Goal: Transaction & Acquisition: Book appointment/travel/reservation

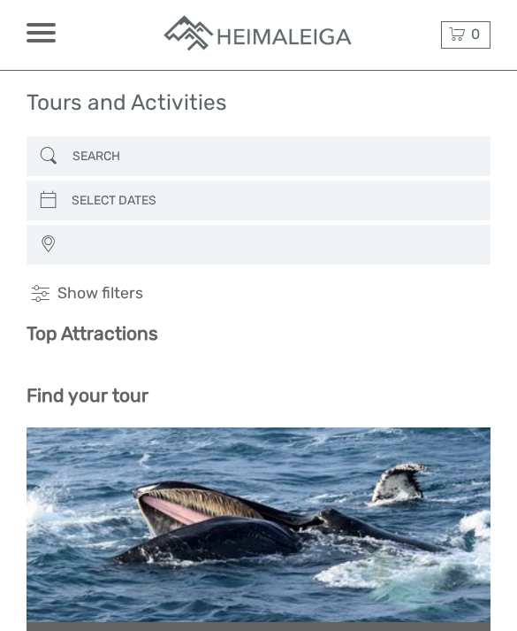
select select
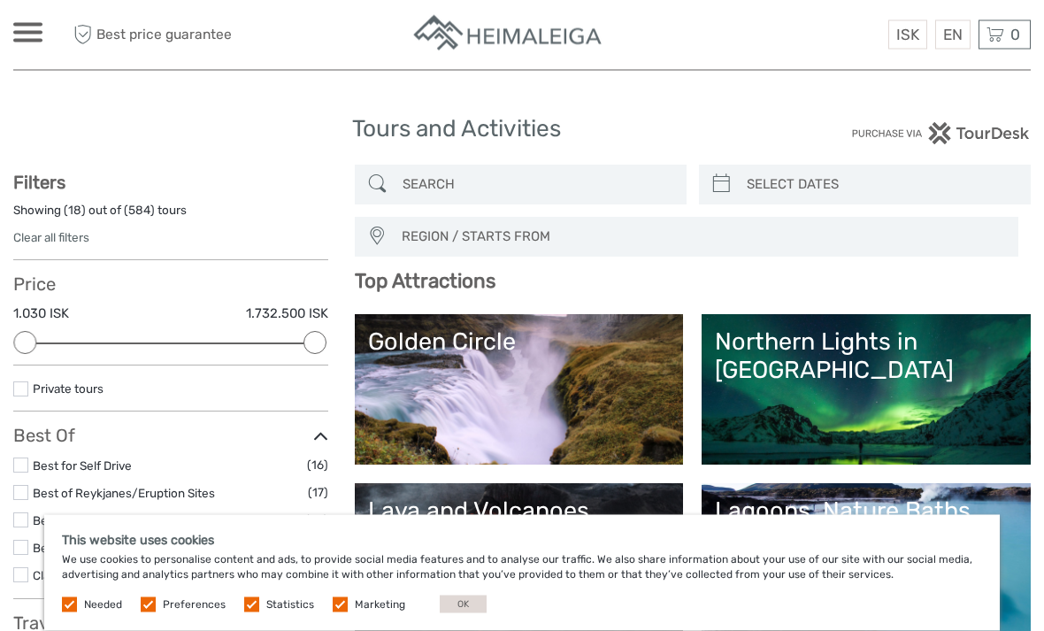
scroll to position [8, 0]
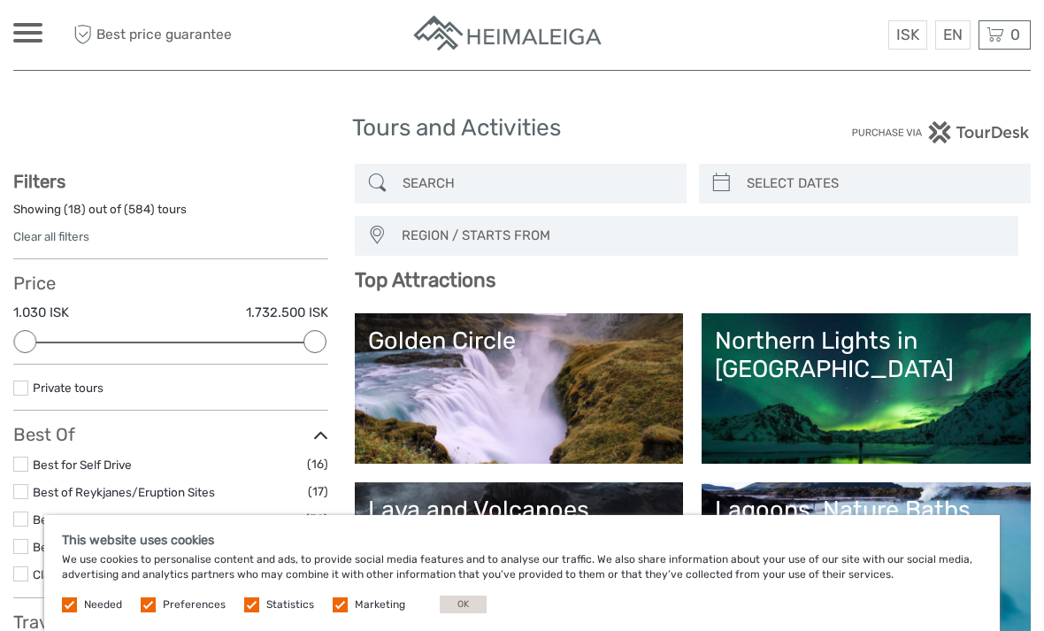
click at [333, 612] on label at bounding box center [340, 604] width 15 height 15
click at [0, 0] on input "checkbox" at bounding box center [0, 0] width 0 height 0
click at [252, 612] on label at bounding box center [251, 604] width 15 height 15
click at [0, 0] on input "checkbox" at bounding box center [0, 0] width 0 height 0
click at [151, 612] on label at bounding box center [148, 604] width 15 height 15
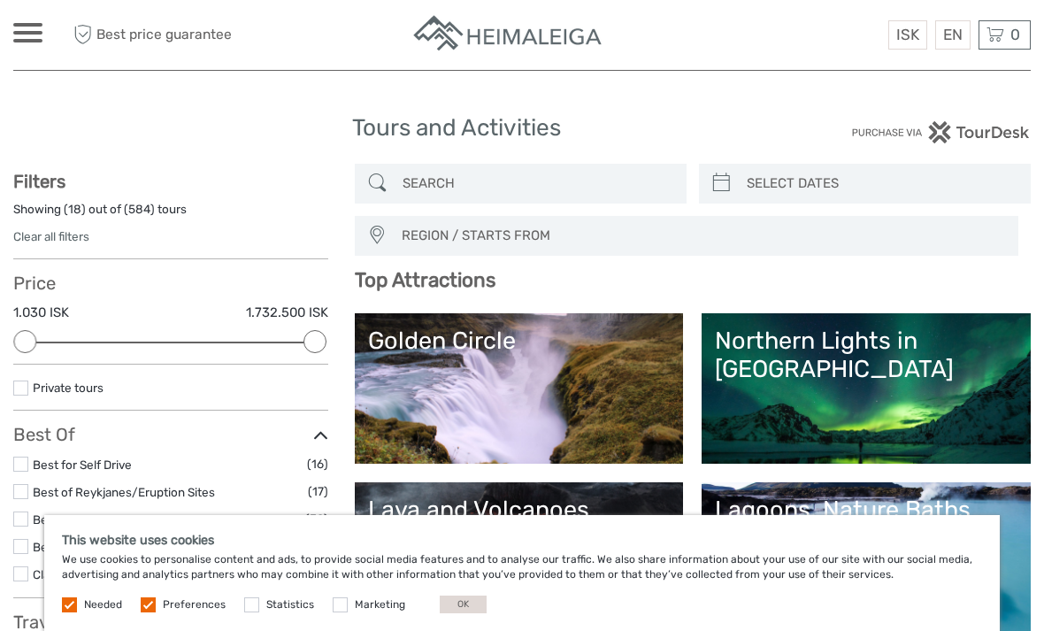
click at [0, 0] on input "checkbox" at bounding box center [0, 0] width 0 height 0
click at [71, 612] on label at bounding box center [69, 604] width 15 height 15
click at [463, 613] on button "OK" at bounding box center [463, 604] width 47 height 18
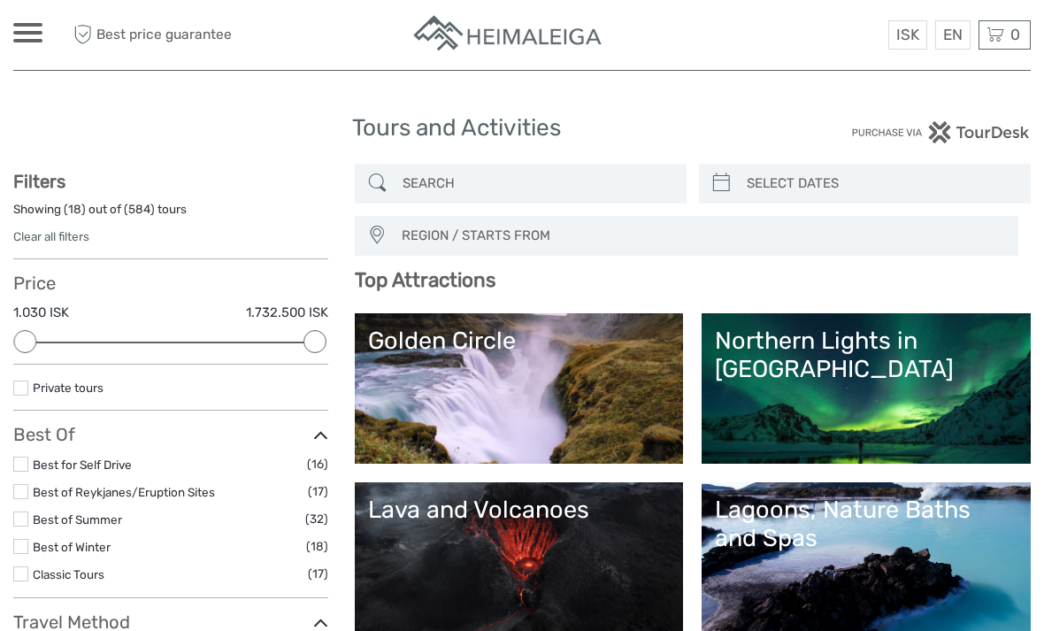
click at [516, 559] on link "Lagoons, Nature Baths and Spas" at bounding box center [866, 557] width 302 height 124
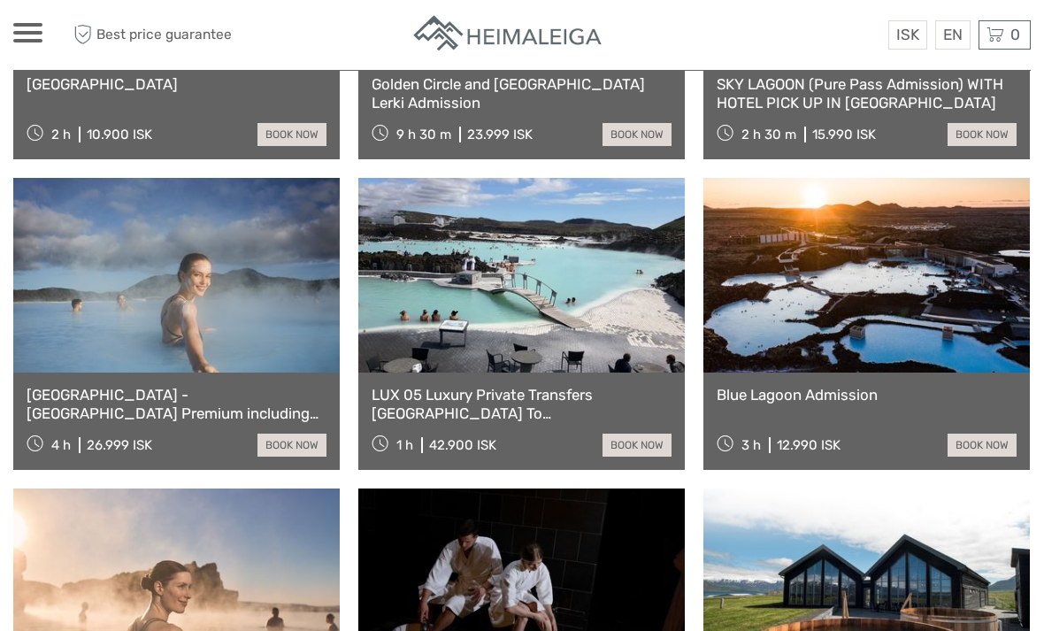
scroll to position [1256, 0]
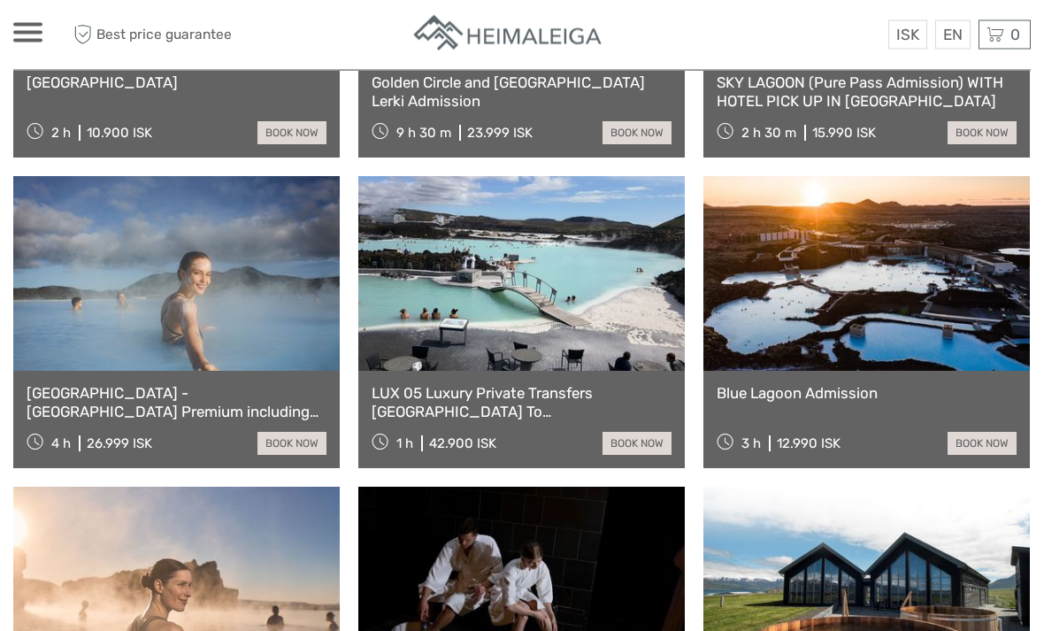
click at [162, 303] on link at bounding box center [176, 274] width 326 height 195
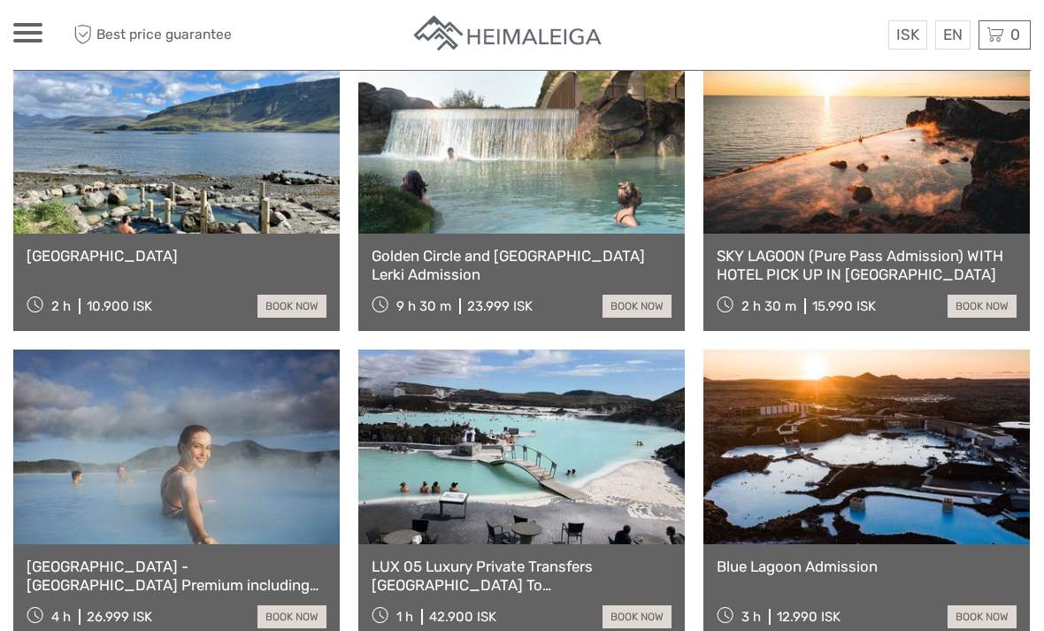
scroll to position [1083, 0]
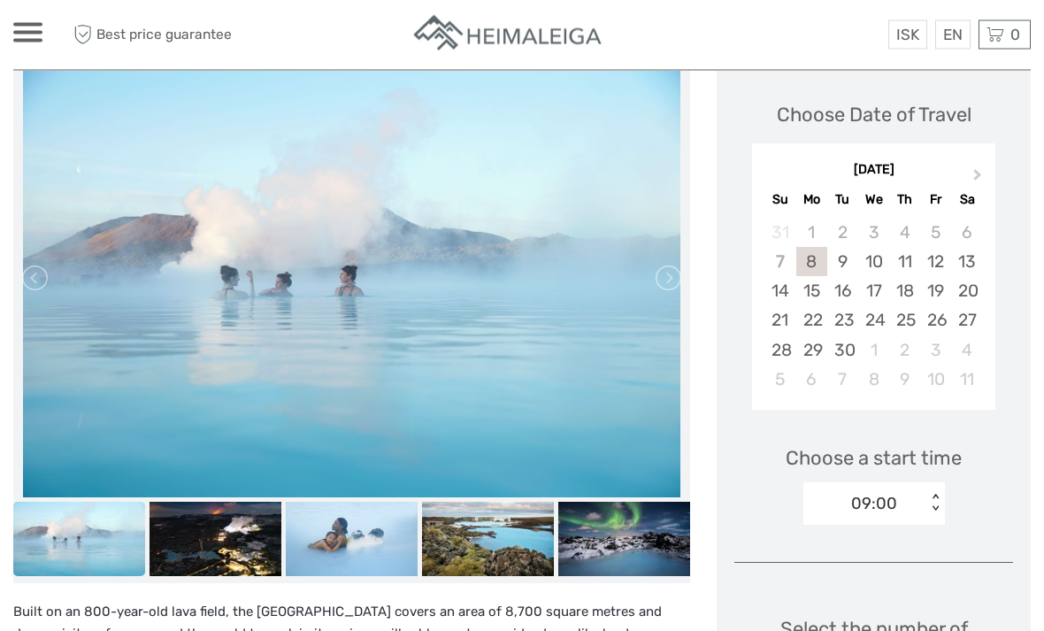
scroll to position [295, 0]
click at [1016, 449] on div "Choose Date of Travel Next Month [DATE] Su Mo Tu We Th Fr Sa 31 1 2 3 4 5 6 7 8…" at bounding box center [873, 586] width 314 height 1055
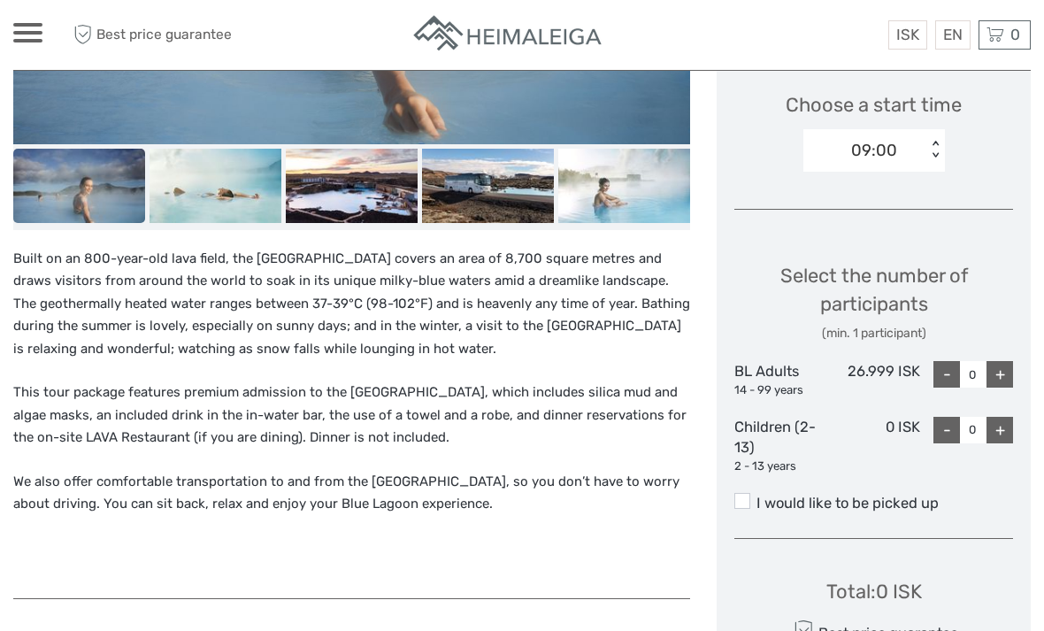
scroll to position [647, 0]
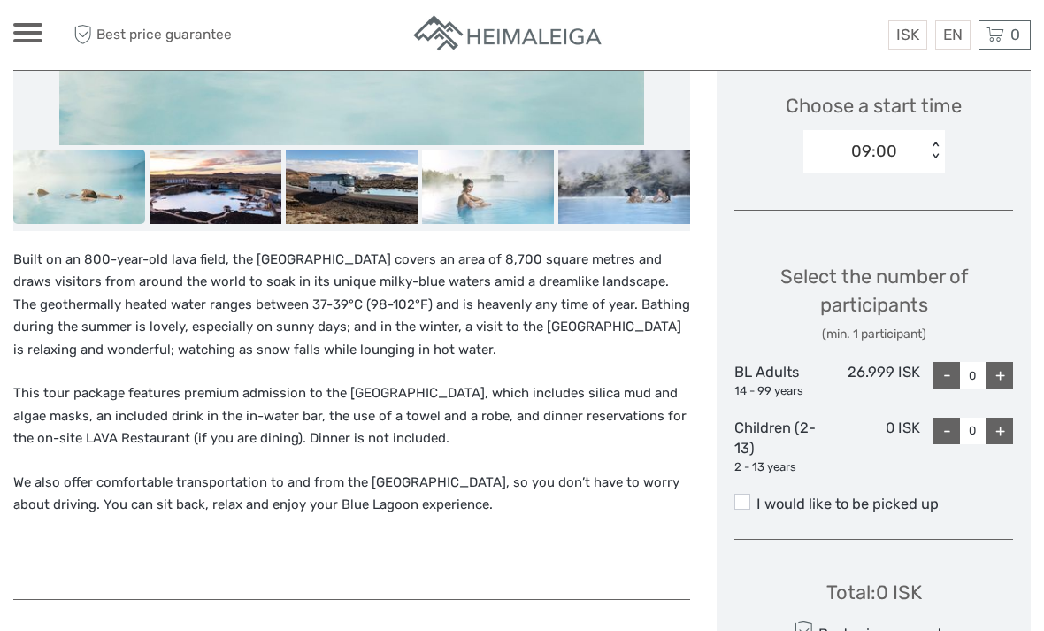
click at [997, 362] on div "+" at bounding box center [999, 375] width 27 height 27
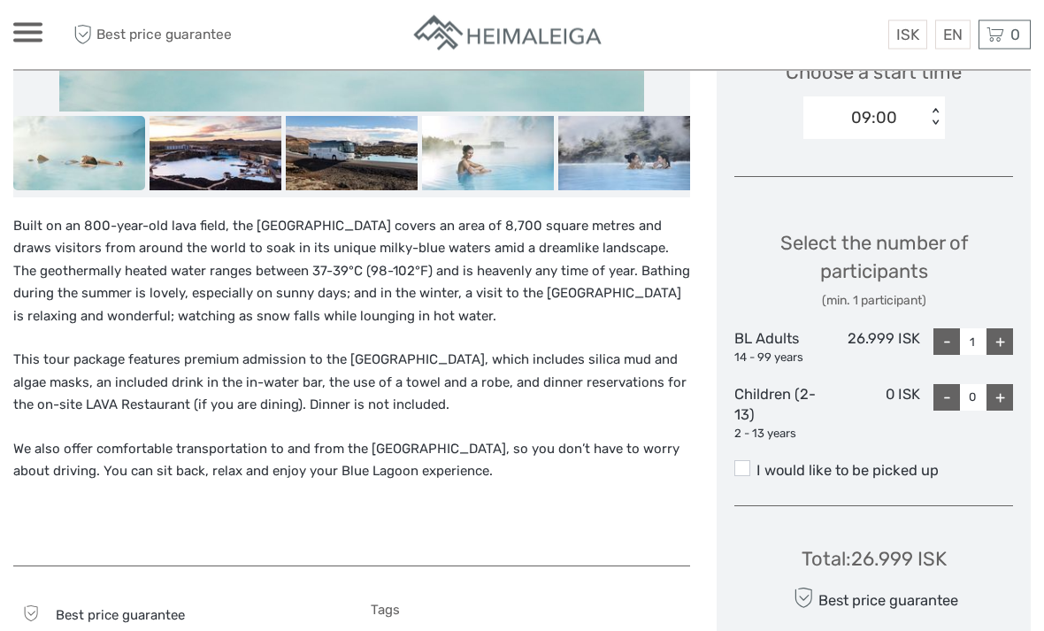
click at [1001, 329] on div "+" at bounding box center [999, 342] width 27 height 27
type input "2"
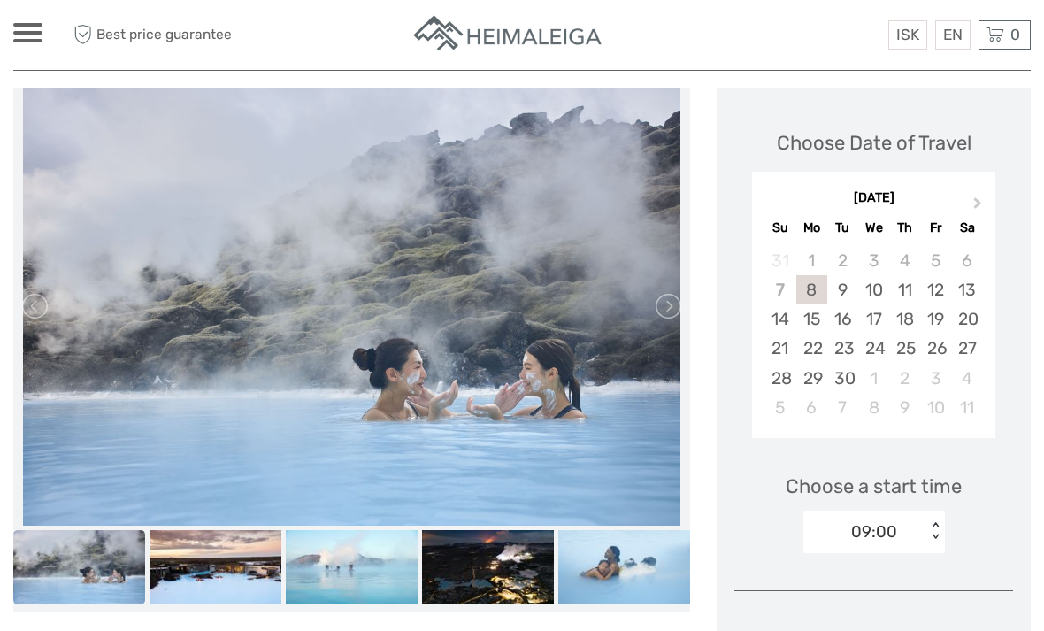
scroll to position [287, 0]
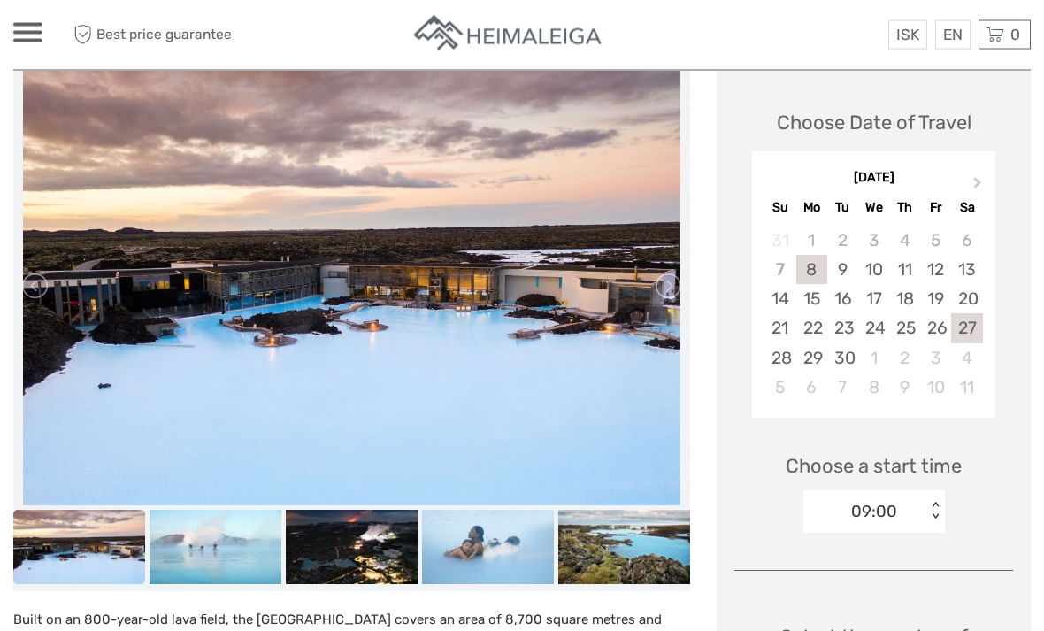
click at [973, 314] on div "27" at bounding box center [966, 328] width 31 height 29
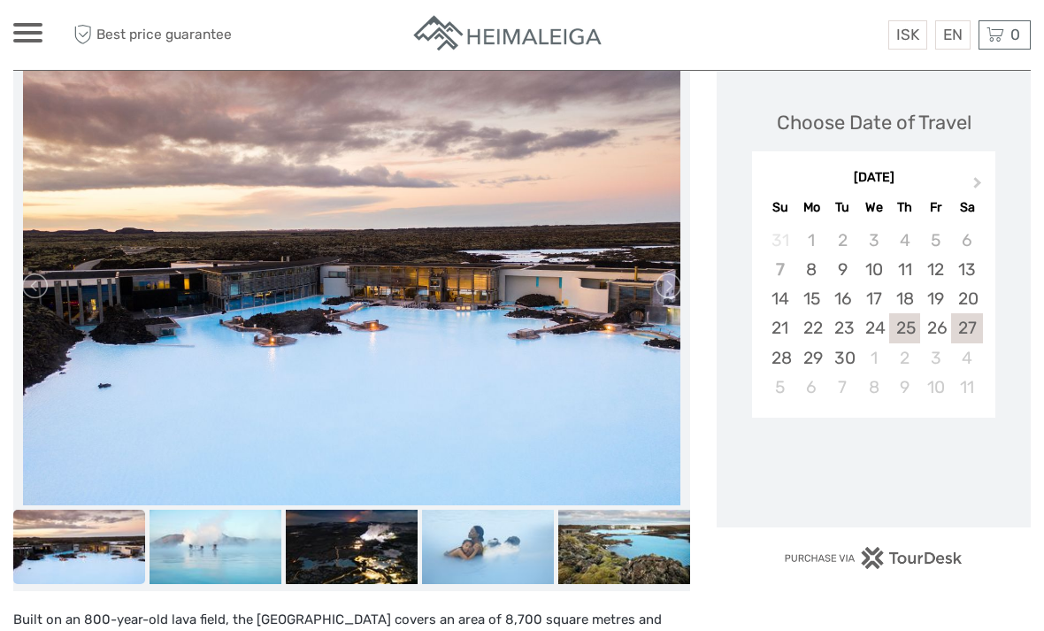
click at [911, 313] on div "25" at bounding box center [904, 327] width 31 height 29
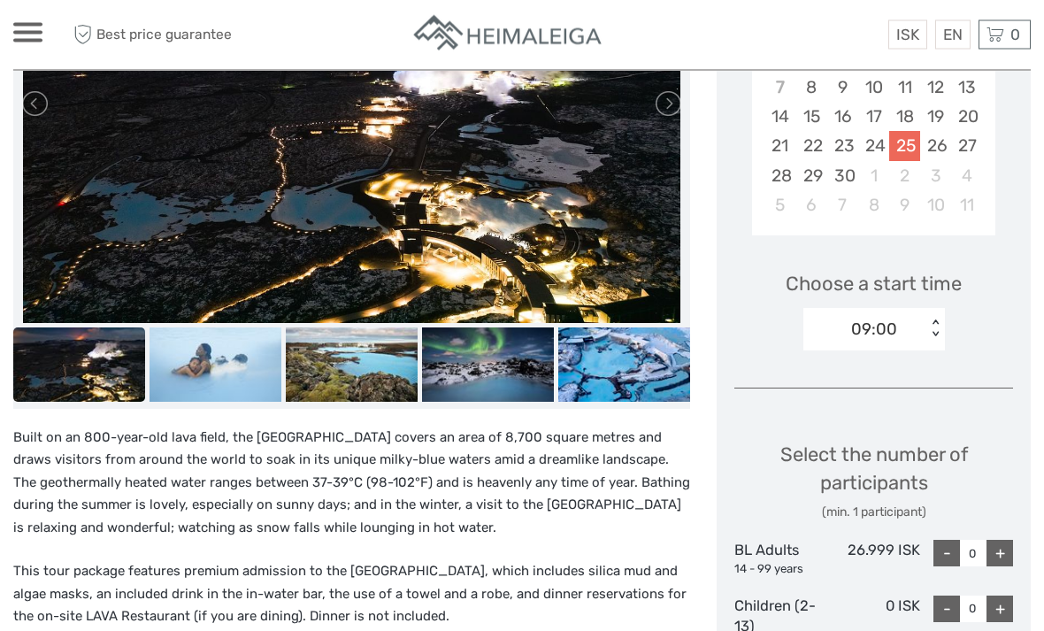
scroll to position [470, 0]
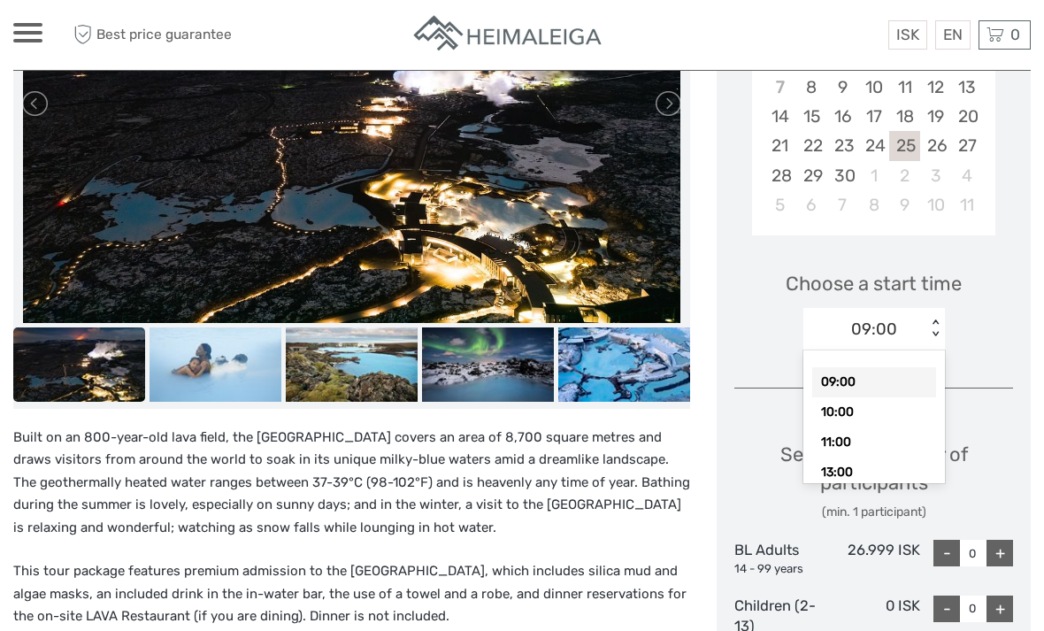
click at [1000, 301] on div "Choose a start time option 09:00 selected, 1 of 7. 7 results available. Use Up …" at bounding box center [873, 302] width 279 height 113
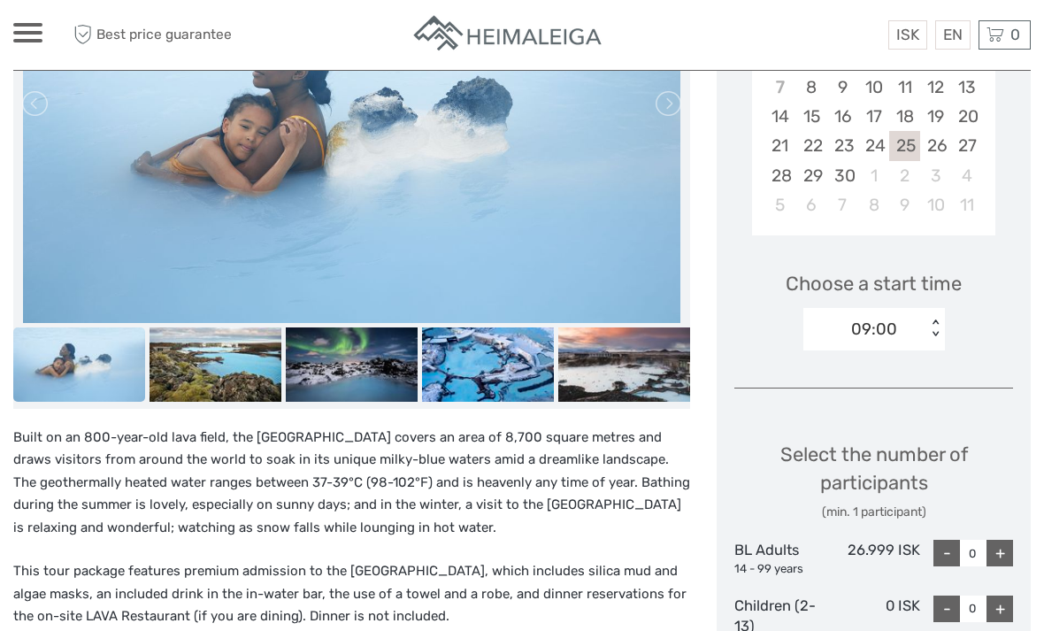
click at [998, 539] on div "+" at bounding box center [999, 552] width 27 height 27
type input "2"
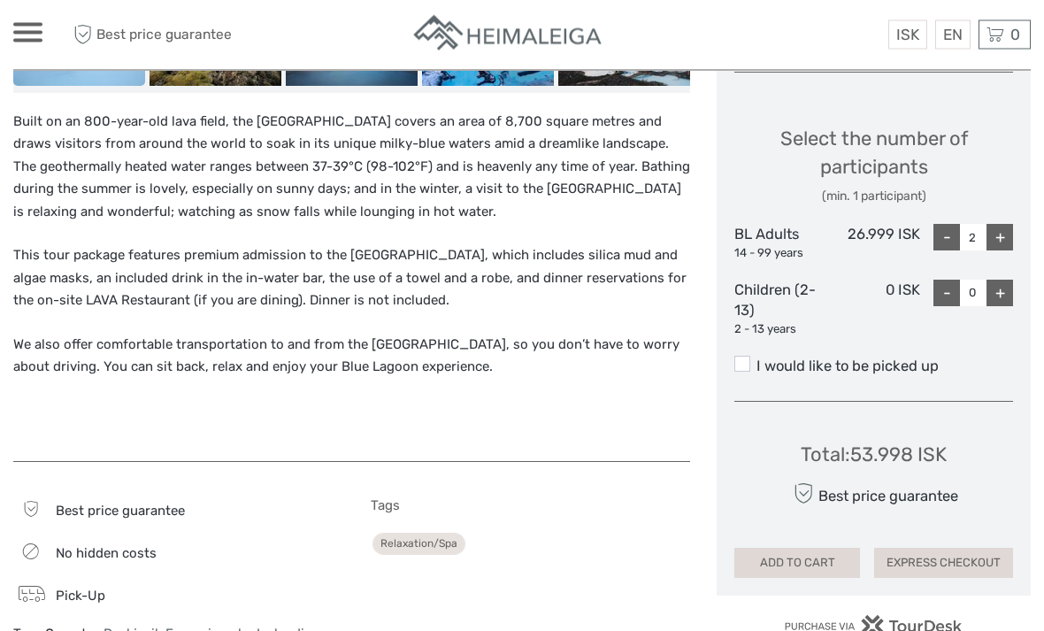
scroll to position [785, 0]
click at [746, 356] on span at bounding box center [742, 364] width 16 height 16
click at [756, 359] on input "I would like to be picked up" at bounding box center [756, 359] width 0 height 0
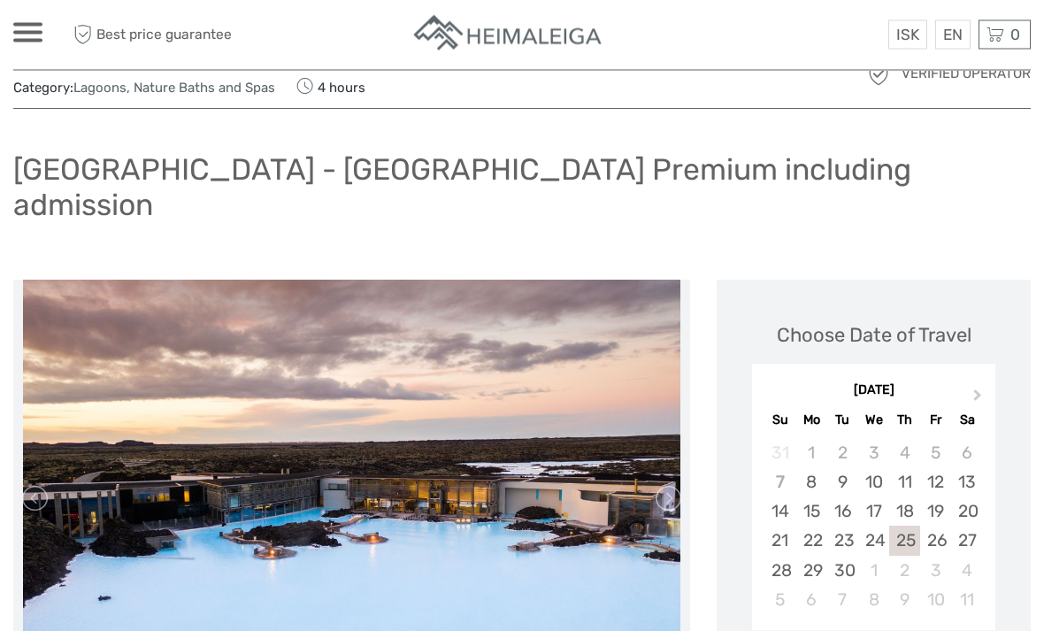
scroll to position [0, 0]
